Goal: Task Accomplishment & Management: Complete application form

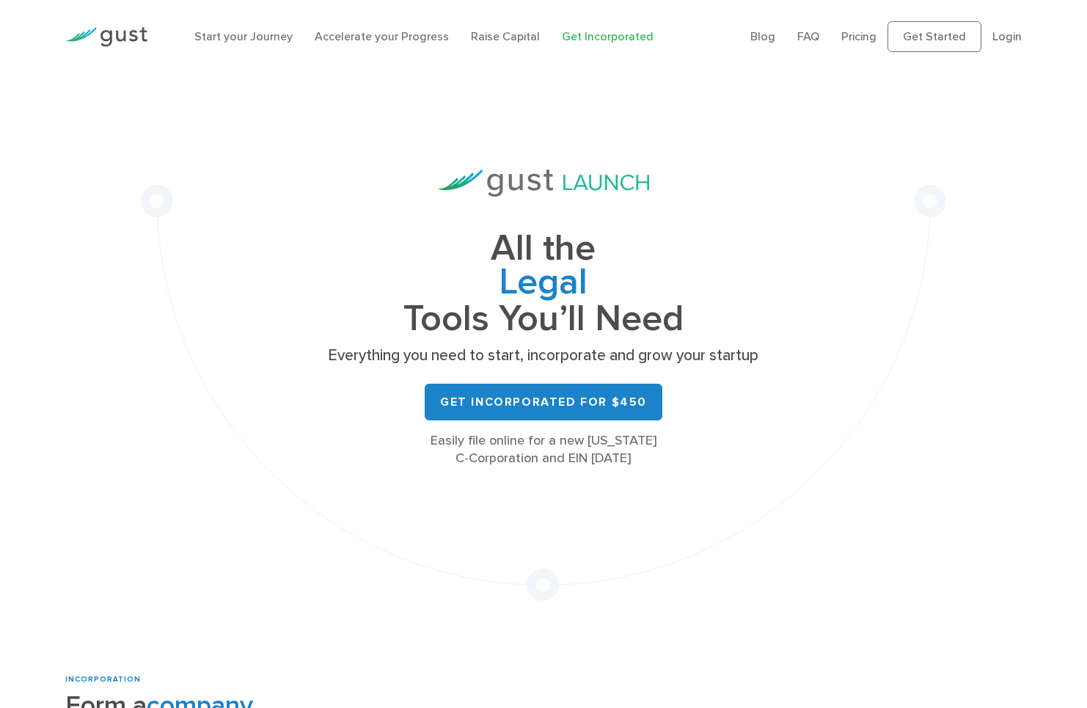
click at [135, 45] on img at bounding box center [106, 37] width 82 height 20
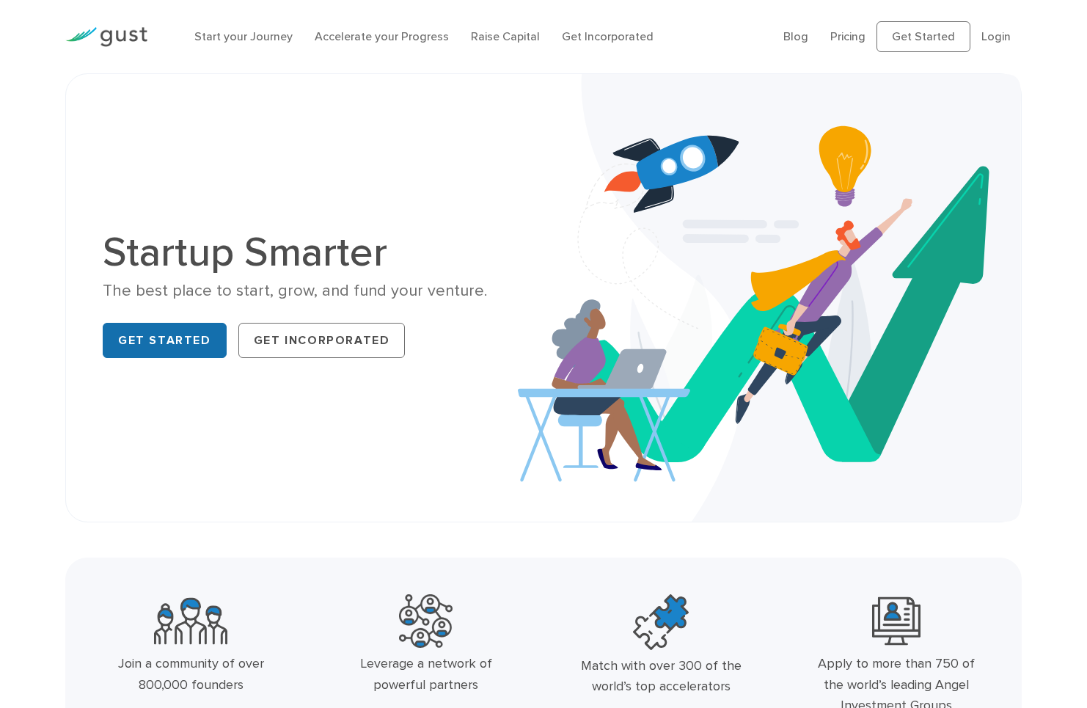
click at [205, 345] on link "Get Started" at bounding box center [165, 340] width 124 height 35
click at [587, 38] on link "Get Incorporated" at bounding box center [608, 36] width 92 height 14
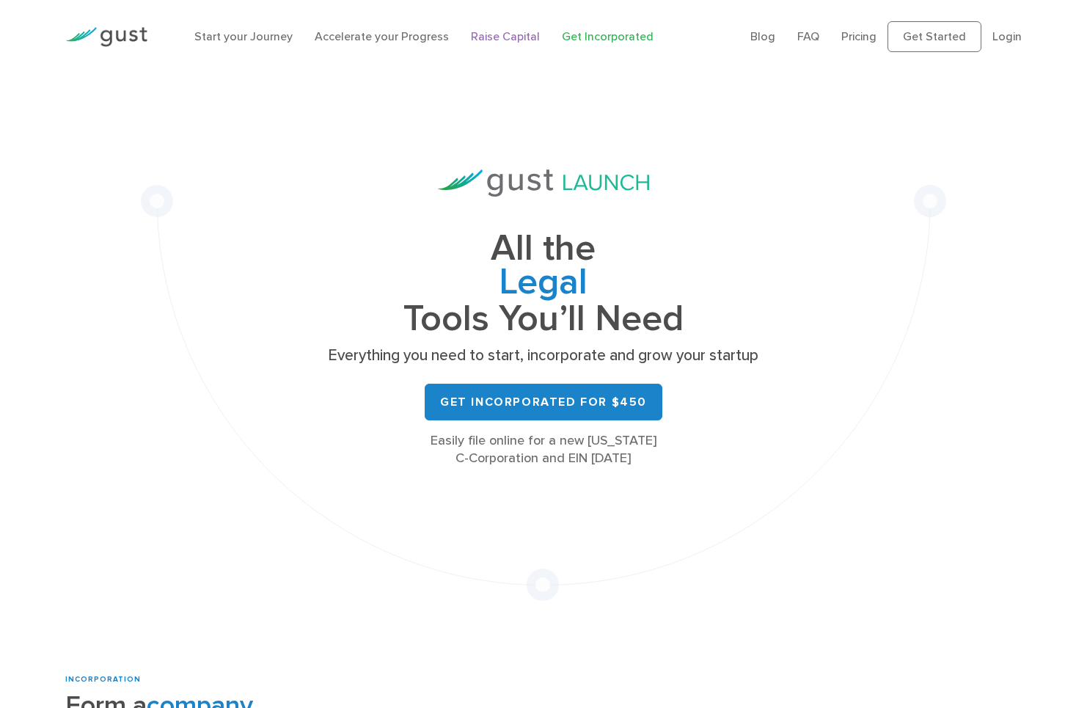
click at [476, 32] on link "Raise Capital" at bounding box center [505, 36] width 69 height 14
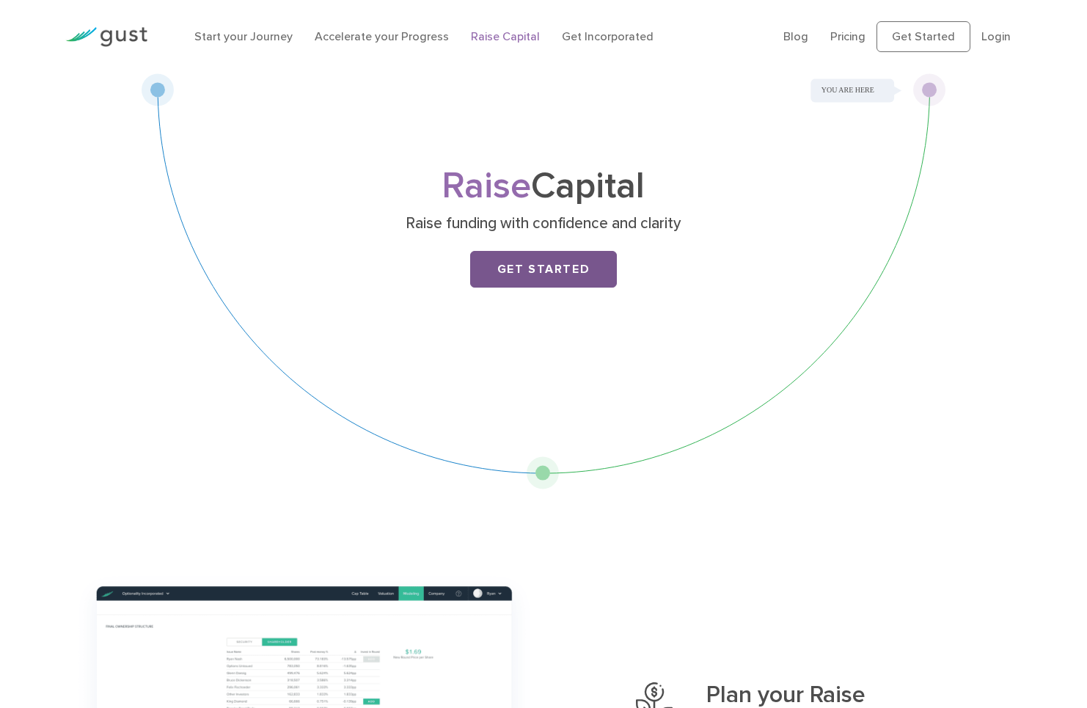
click at [519, 266] on link "Get Started" at bounding box center [543, 269] width 147 height 37
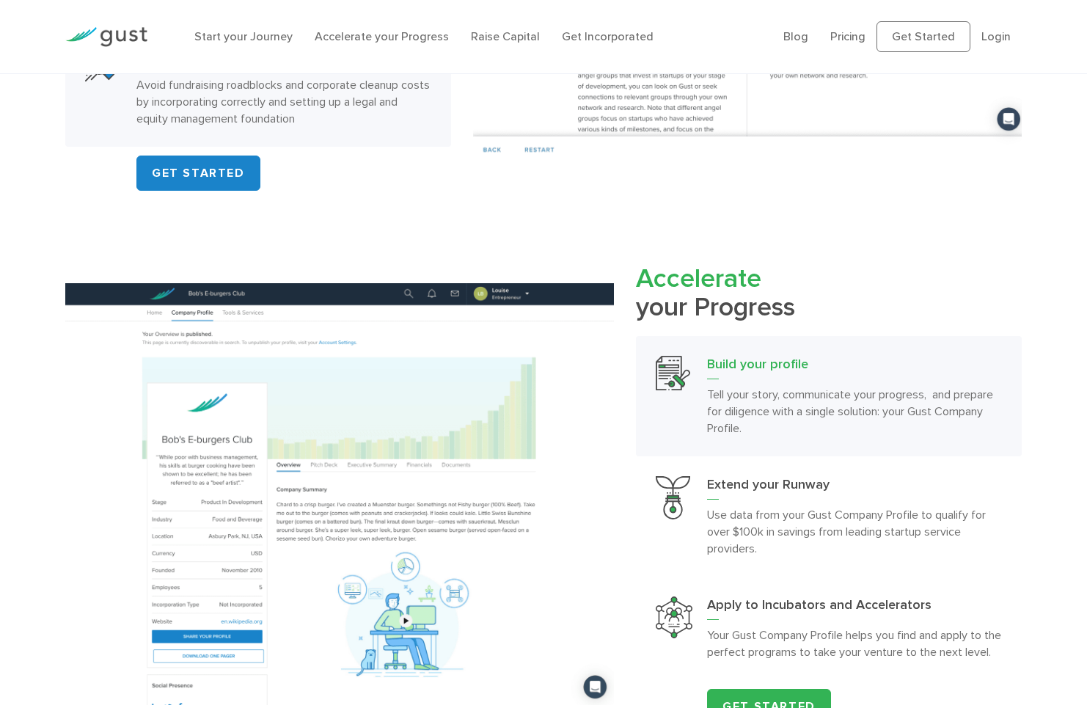
scroll to position [1104, 0]
